Goal: Task Accomplishment & Management: Complete application form

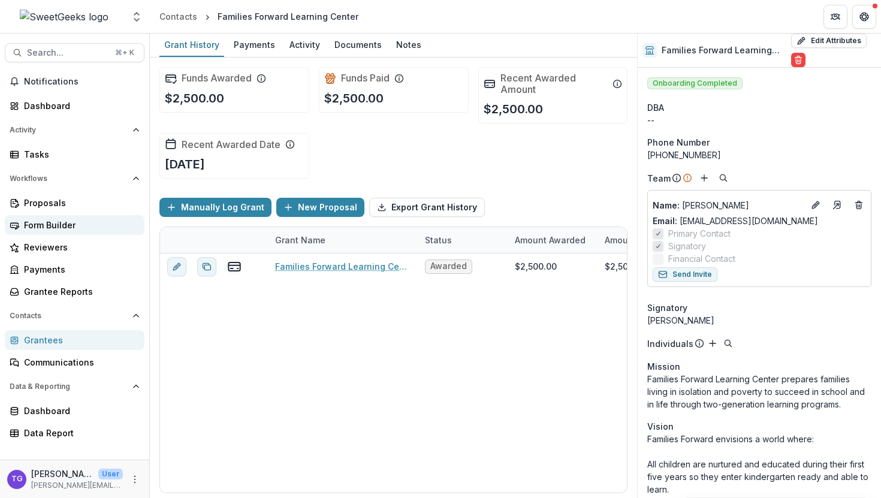
click at [65, 220] on div "Form Builder" at bounding box center [79, 225] width 111 height 13
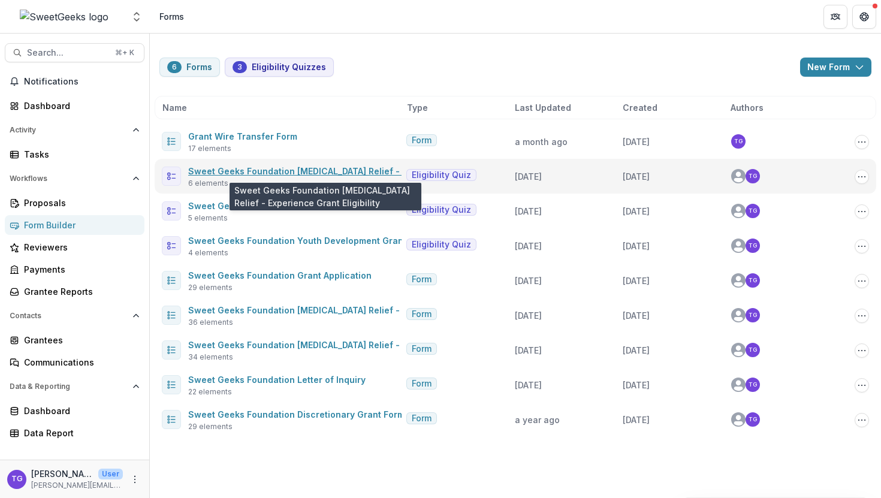
click at [376, 173] on link "Sweet Geeks Foundation [MEDICAL_DATA] Relief - Experience Grant Eligibility" at bounding box center [352, 171] width 328 height 10
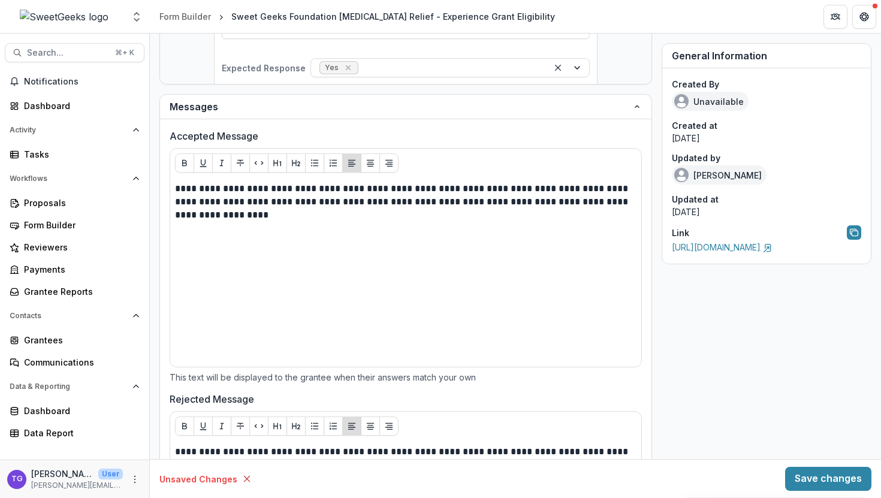
scroll to position [897, 0]
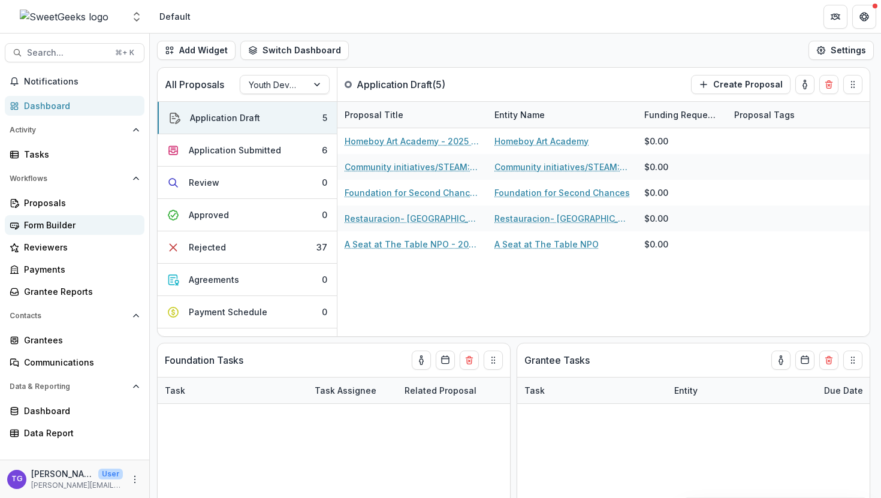
click at [67, 225] on div "Form Builder" at bounding box center [79, 225] width 111 height 13
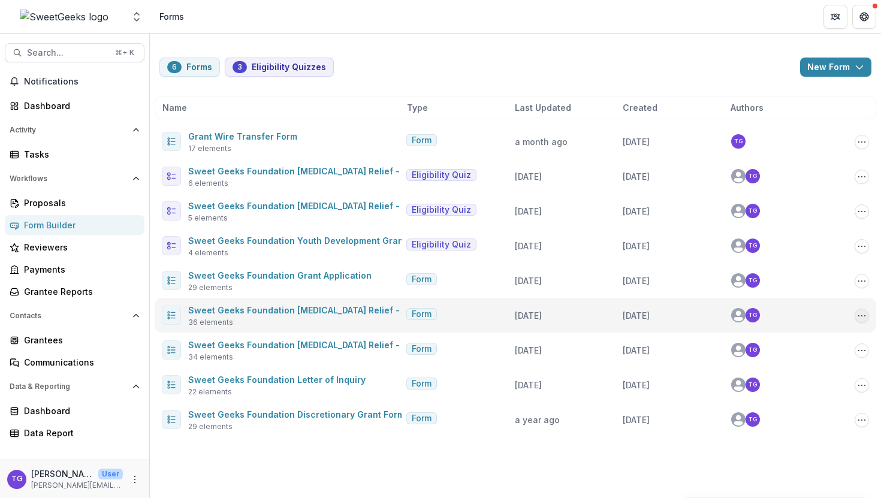
click at [563, 316] on icon "Options" at bounding box center [862, 316] width 10 height 10
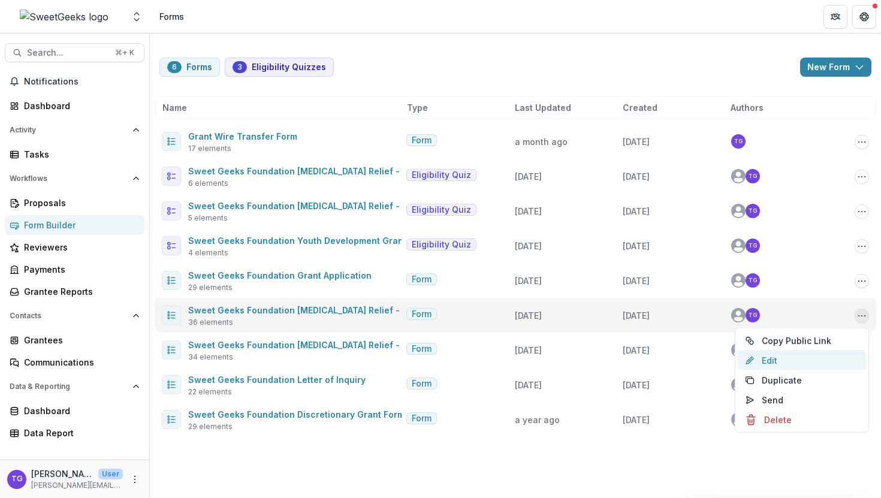
click at [563, 358] on link "Edit" at bounding box center [802, 361] width 128 height 20
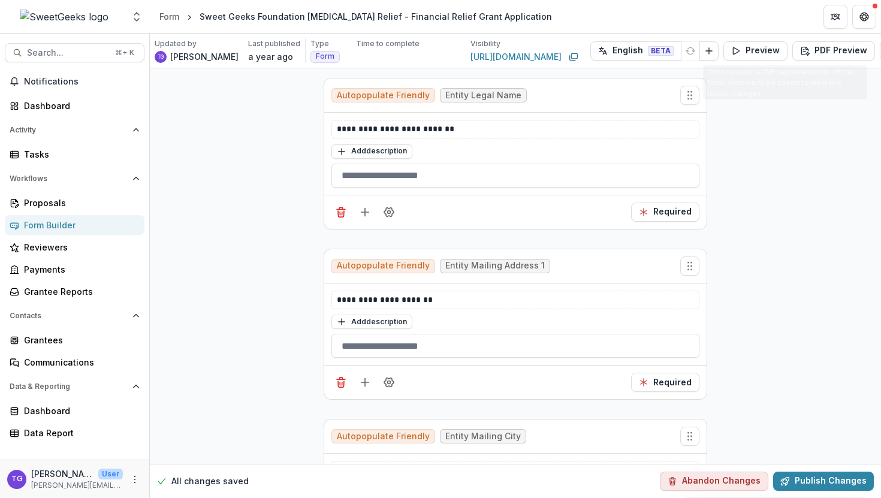
scroll to position [0, 20]
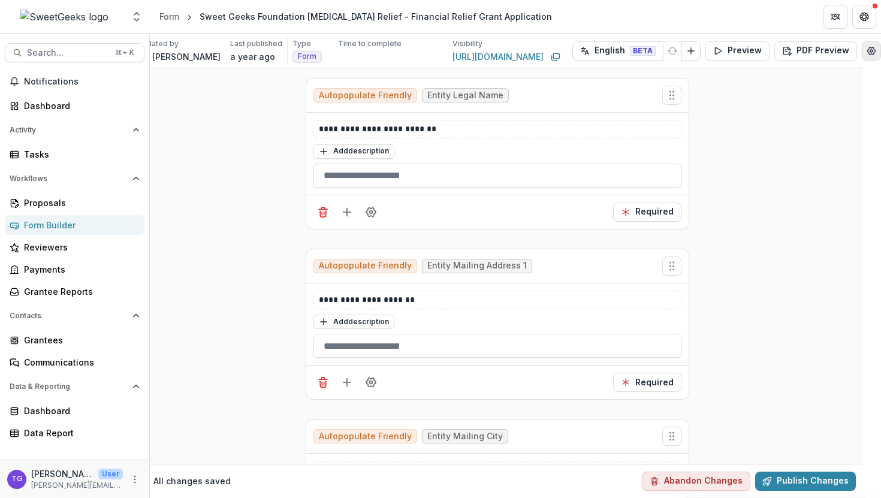
click at [563, 50] on icon "Edit Form Settings" at bounding box center [872, 50] width 8 height 7
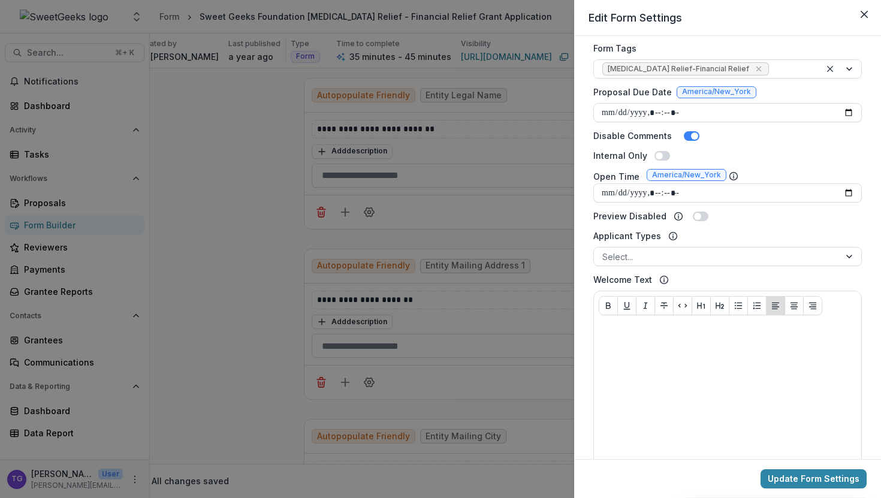
scroll to position [354, 0]
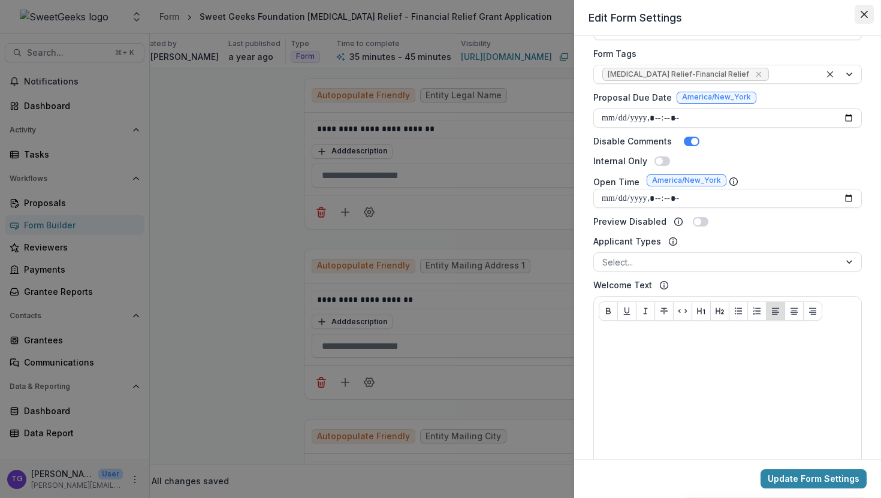
click at [563, 14] on icon "Close" at bounding box center [864, 14] width 7 height 7
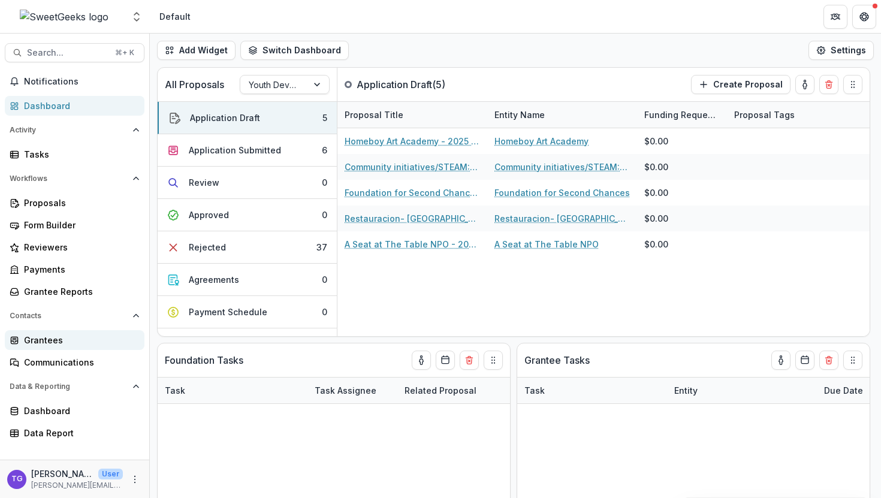
click at [49, 337] on div "Grantees" at bounding box center [79, 340] width 111 height 13
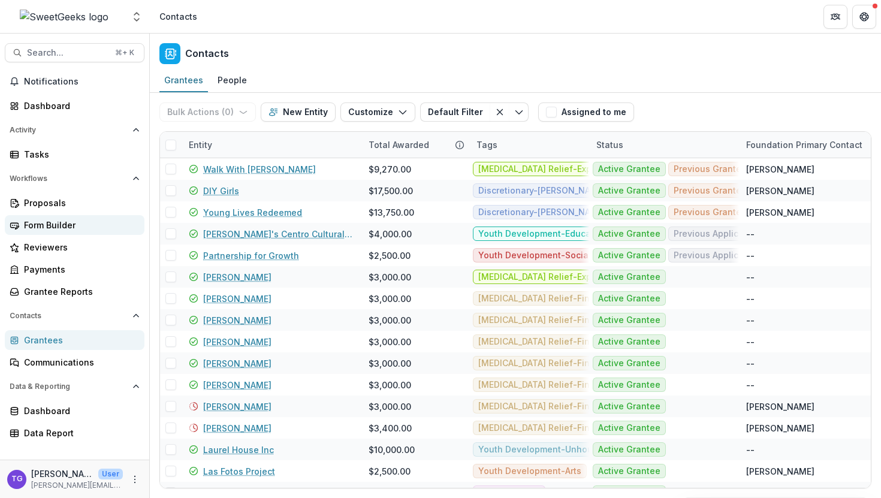
click at [61, 228] on div "Form Builder" at bounding box center [79, 225] width 111 height 13
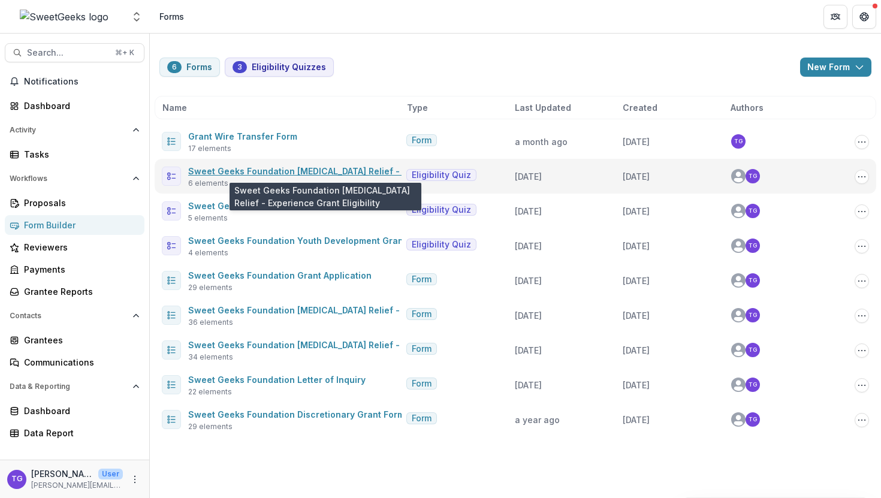
click at [338, 173] on link "Sweet Geeks Foundation Cancer Relief - Experience Grant Eligibility" at bounding box center [352, 171] width 328 height 10
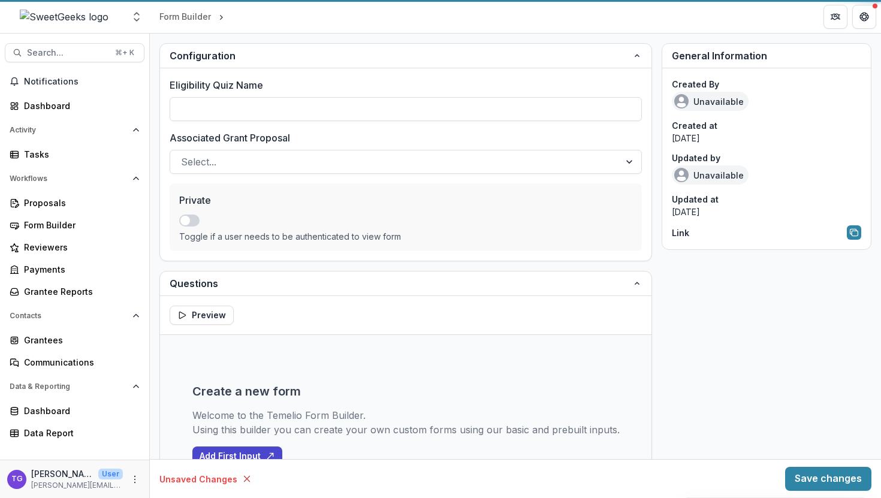
type input "**********"
